Goal: Task Accomplishment & Management: Manage account settings

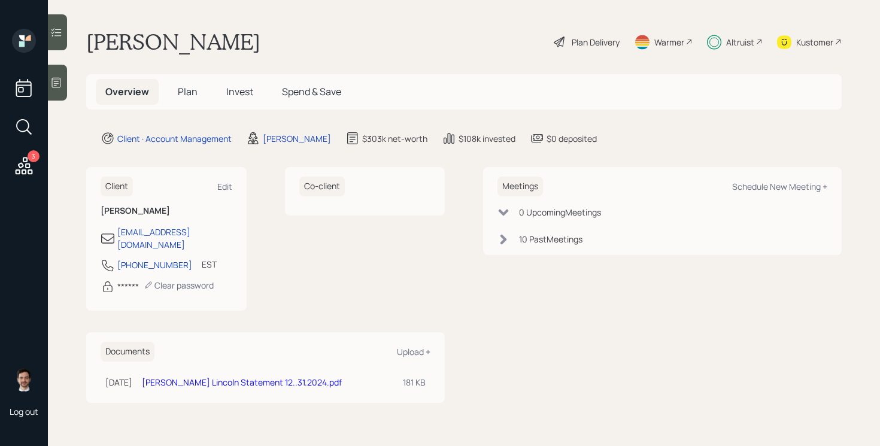
click at [254, 92] on h5 "Invest" at bounding box center [240, 92] width 46 height 26
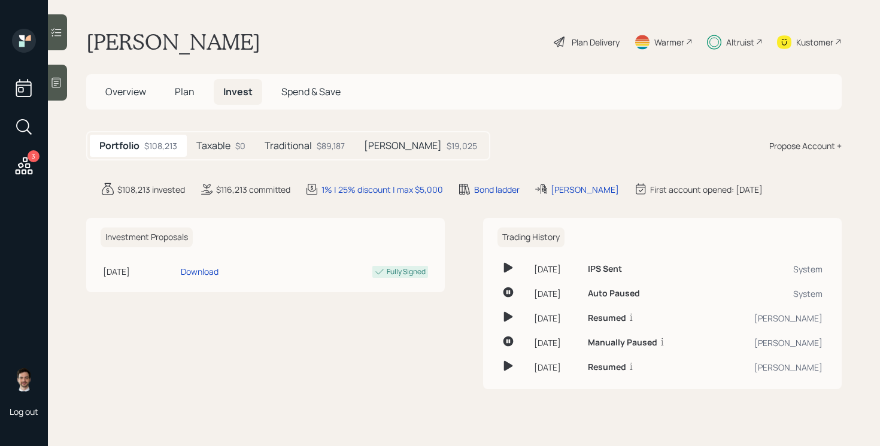
click at [224, 144] on h5 "Taxable" at bounding box center [213, 145] width 34 height 11
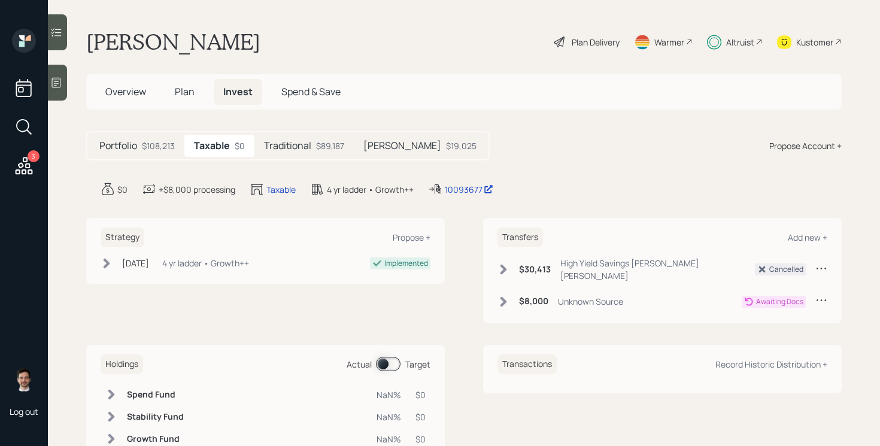
click at [823, 294] on icon at bounding box center [821, 300] width 12 height 12
click at [773, 329] on div "Cancel Transfer" at bounding box center [784, 334] width 86 height 11
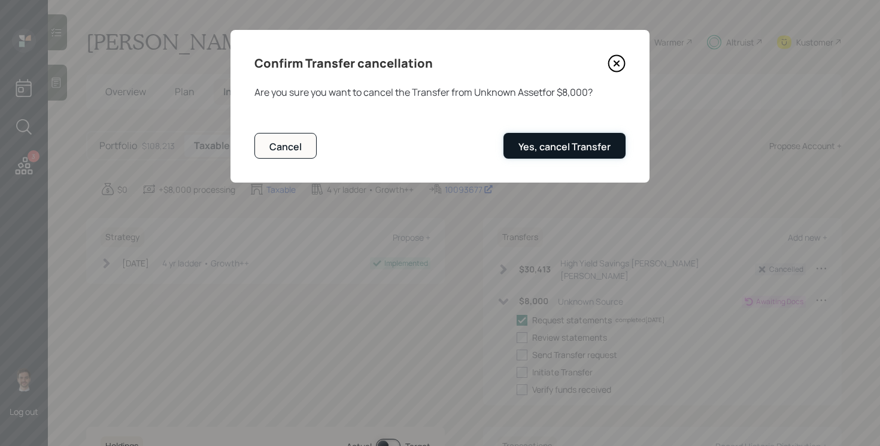
click at [547, 147] on div "Yes, cancel Transfer" at bounding box center [564, 146] width 92 height 13
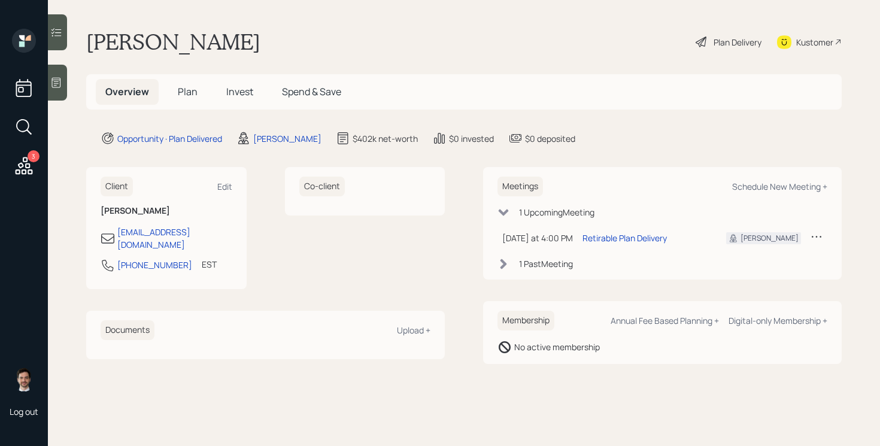
click at [183, 95] on span "Plan" at bounding box center [188, 91] width 20 height 13
